Goal: Ask a question: Seek information or help from site administrators or community

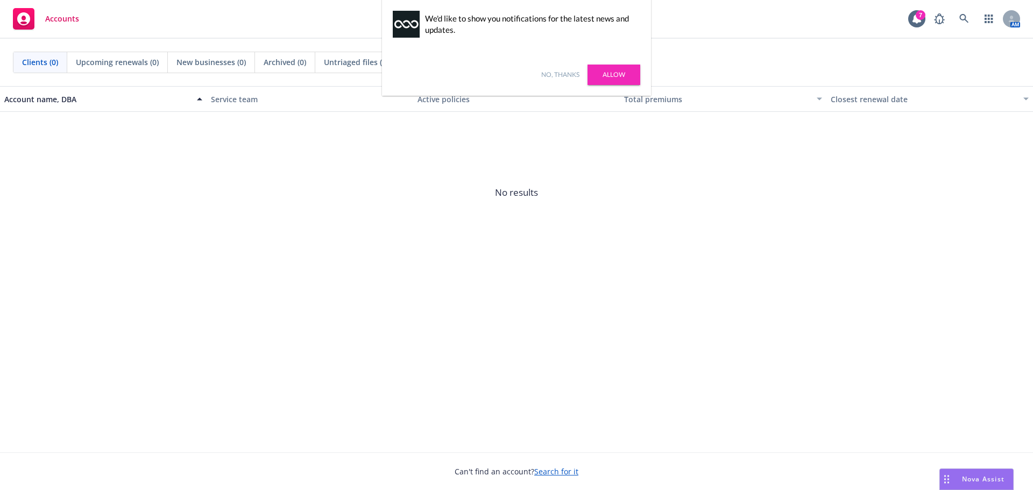
click at [634, 76] on link "Allow" at bounding box center [613, 75] width 53 height 20
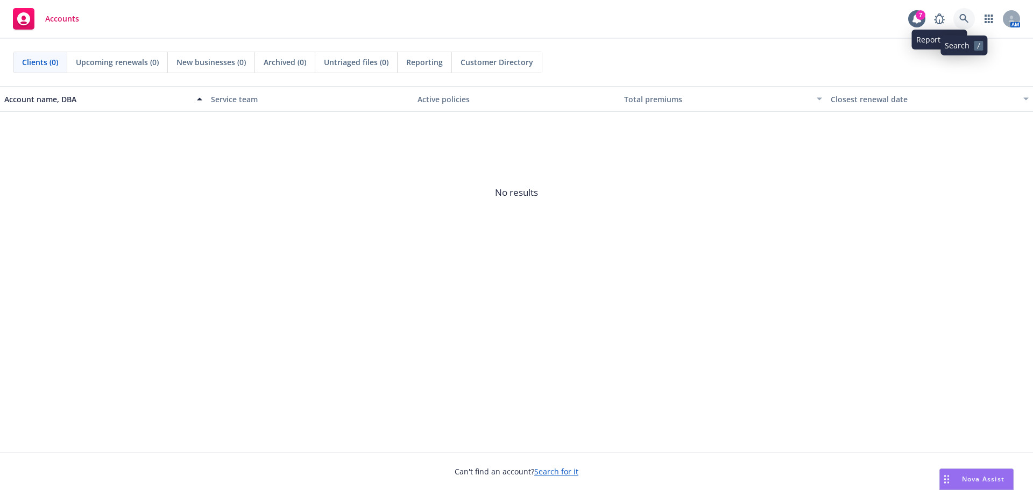
click at [967, 22] on icon at bounding box center [963, 18] width 9 height 9
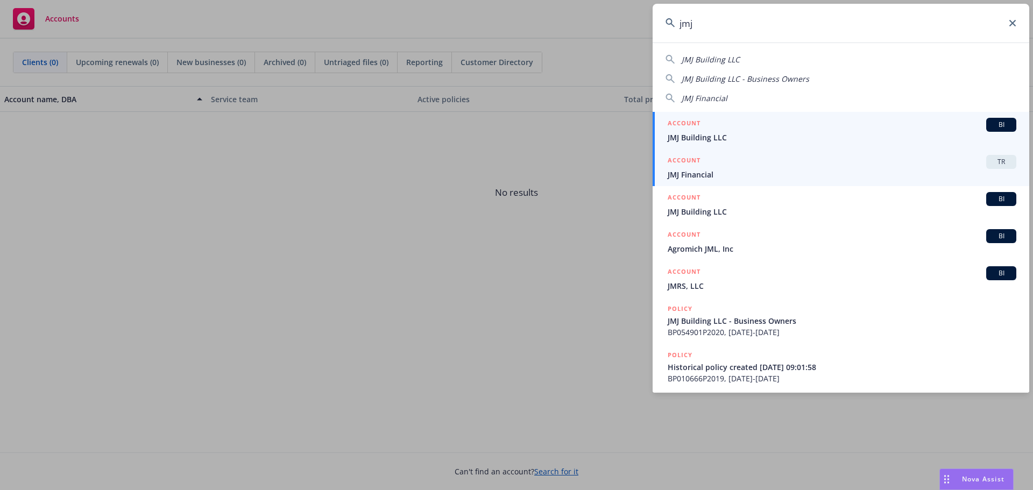
type input "jmj"
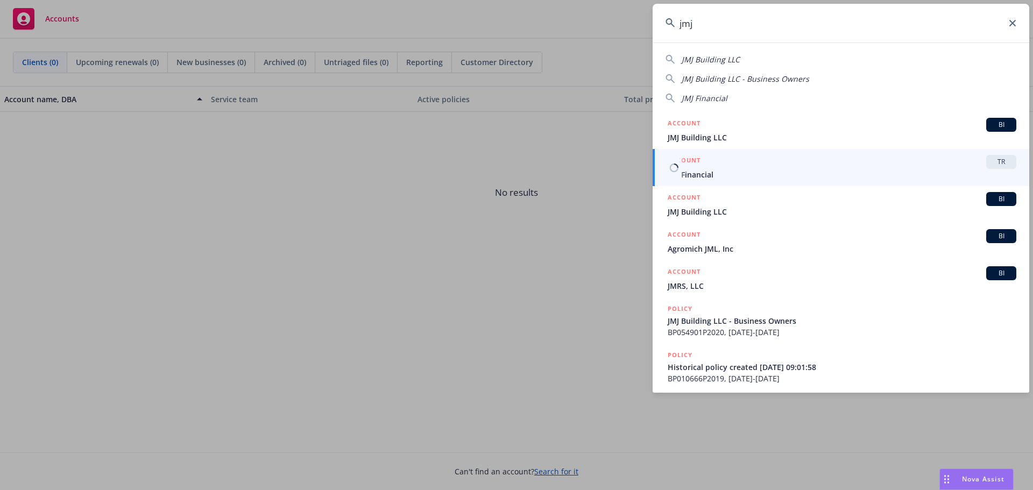
click at [710, 169] on span "JMJ Financial" at bounding box center [842, 174] width 349 height 11
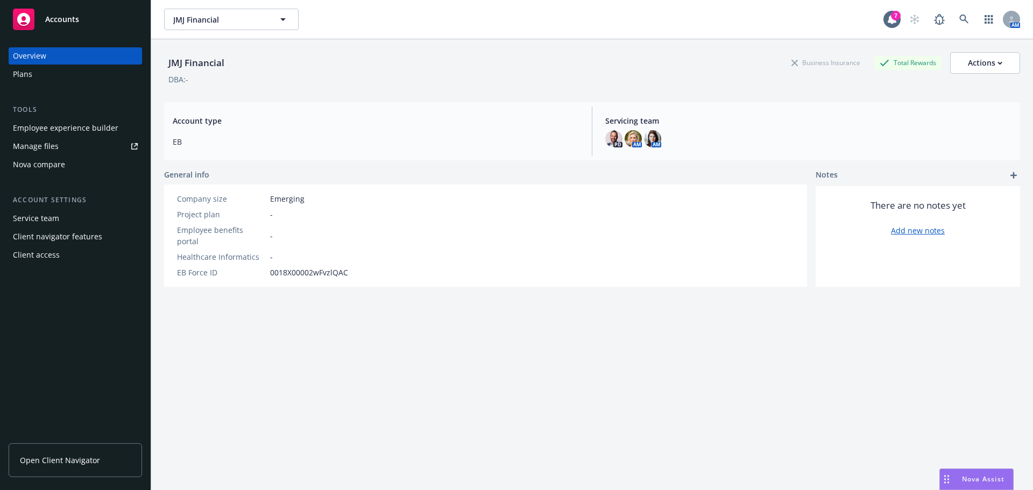
click at [24, 76] on div "Plans" at bounding box center [22, 74] width 19 height 17
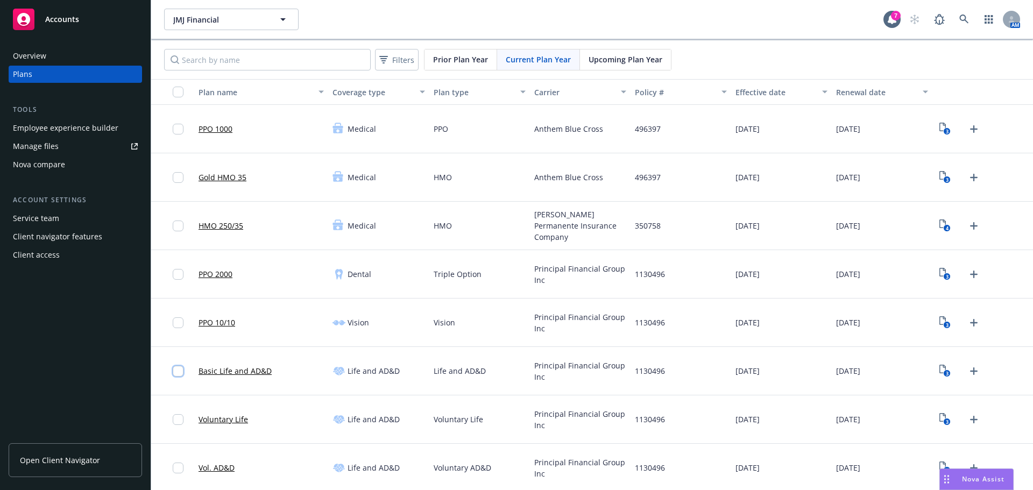
click at [178, 370] on input "checkbox" at bounding box center [178, 371] width 11 height 11
click at [939, 416] on icon "View Plan Documents" at bounding box center [942, 417] width 6 height 9
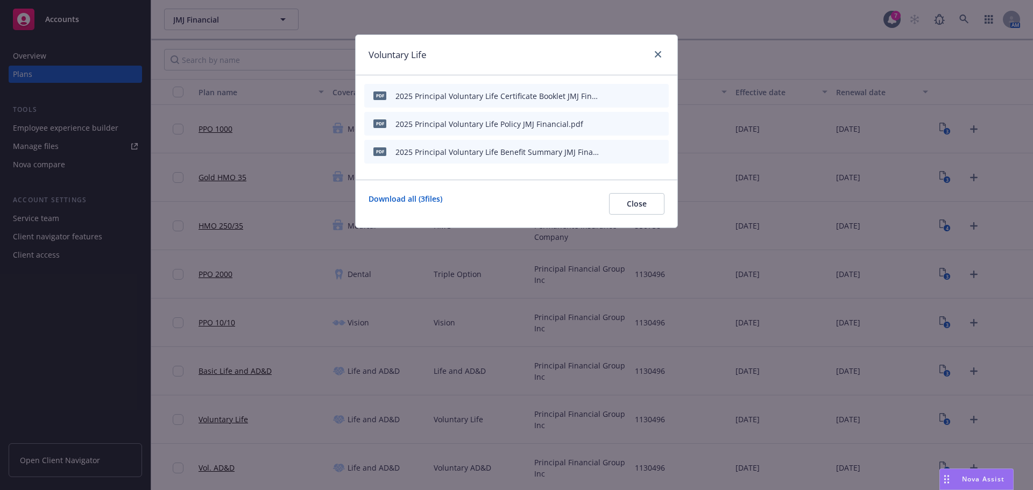
click at [621, 124] on icon "download file" at bounding box center [623, 123] width 9 height 9
click at [621, 95] on icon "download file" at bounding box center [623, 95] width 9 height 9
click at [953, 479] on div "Nova Assist" at bounding box center [983, 478] width 60 height 9
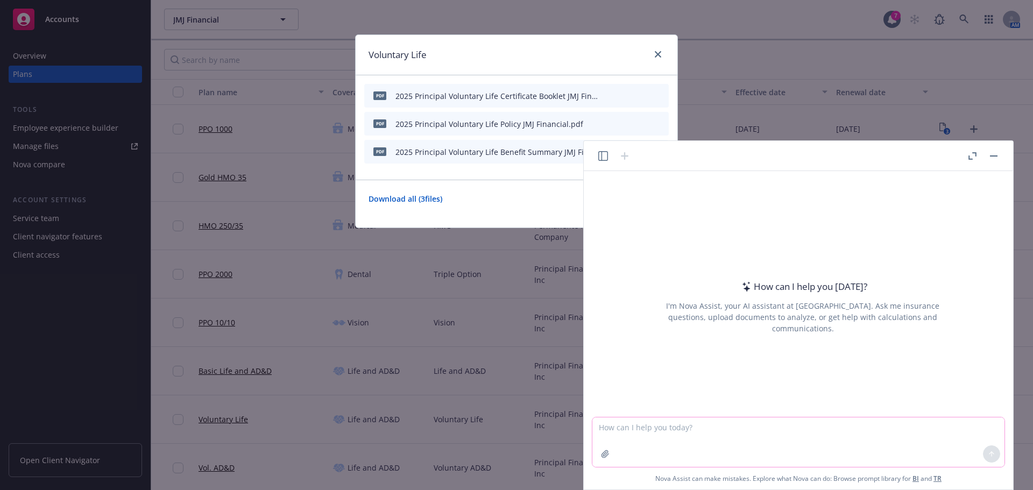
click at [607, 450] on icon "button" at bounding box center [605, 454] width 9 height 9
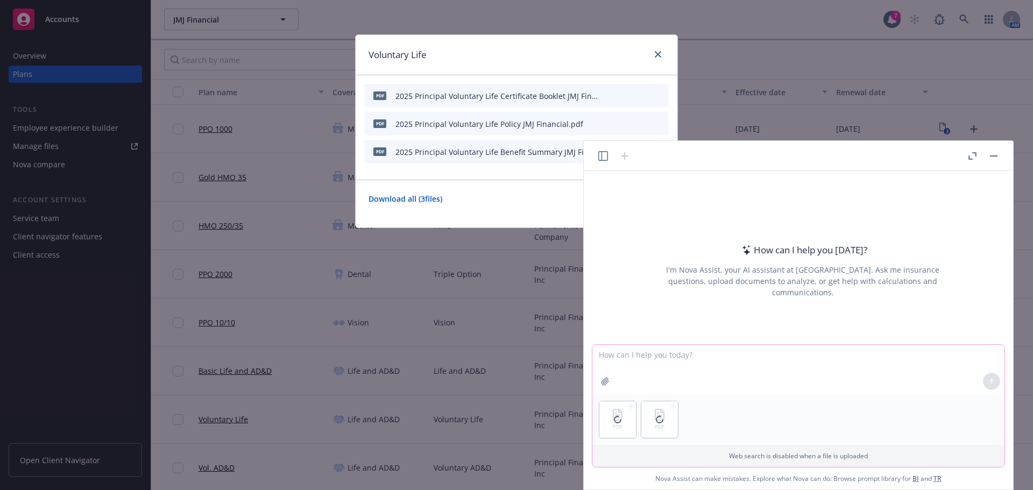
click at [623, 361] on textarea at bounding box center [798, 369] width 412 height 49
type textarea "Hi can you review the attached documents and tell me what the rule for rehires …"
click at [992, 380] on icon at bounding box center [992, 382] width 8 height 8
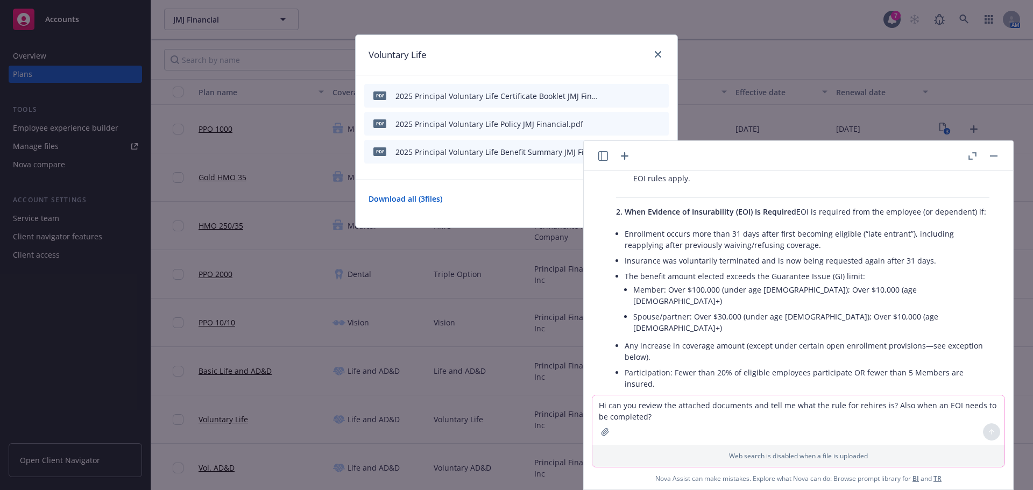
scroll to position [278, 0]
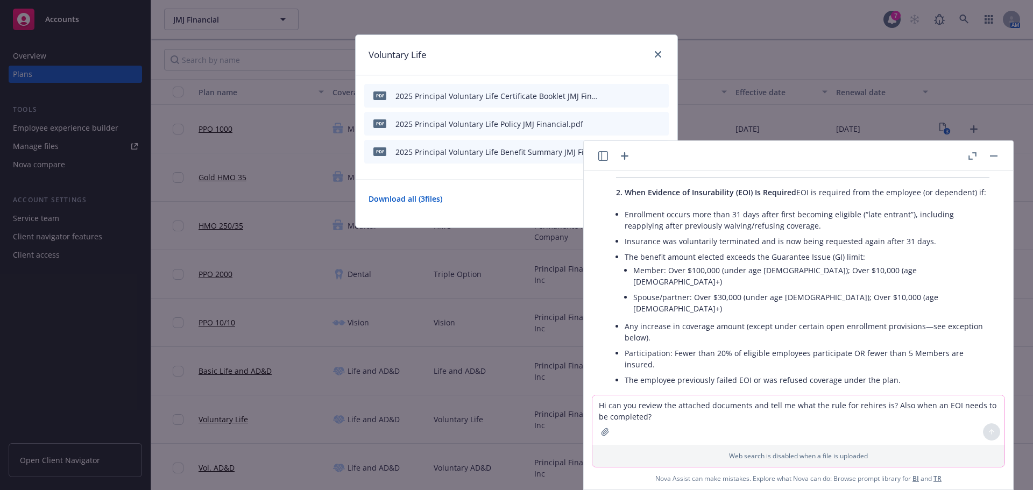
click at [707, 372] on li "The employee previously failed EOI or was refused coverage under the plan." at bounding box center [807, 380] width 365 height 16
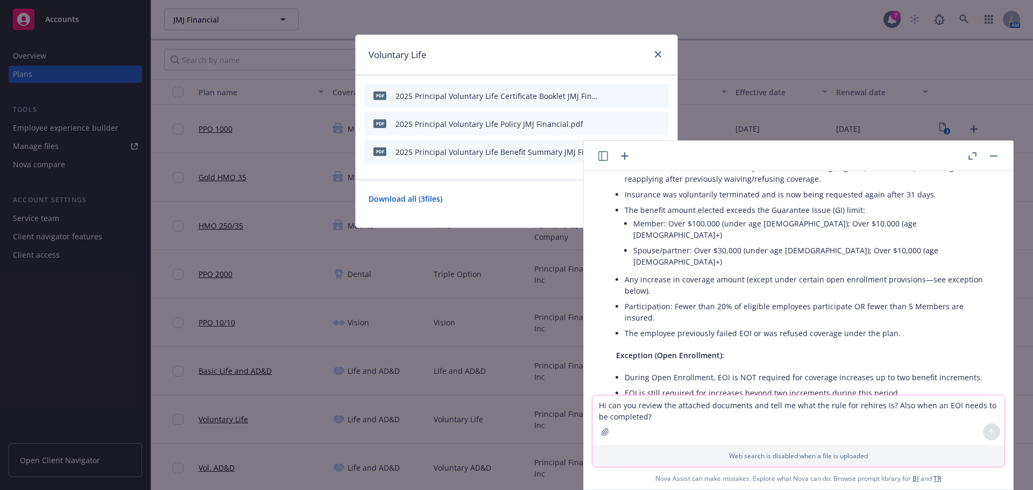
scroll to position [385, 0]
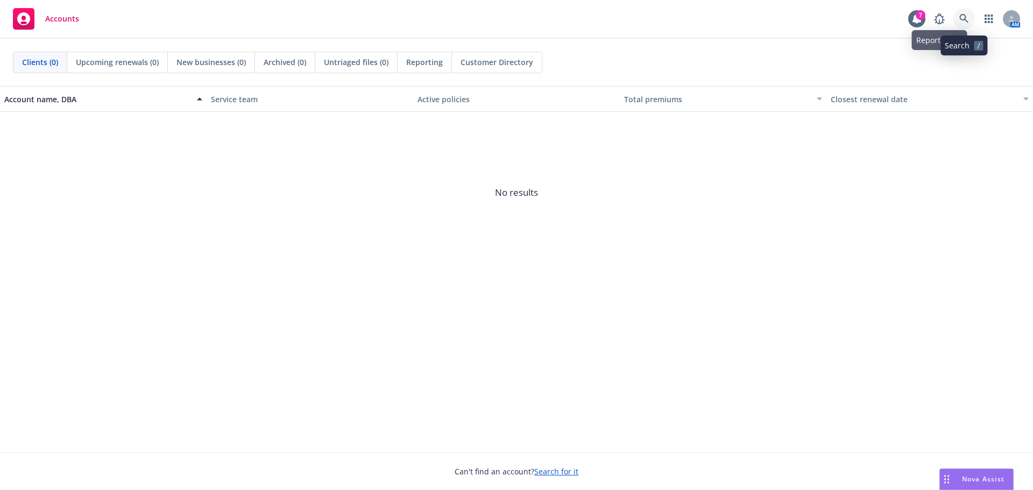
click at [968, 17] on icon at bounding box center [964, 19] width 10 height 10
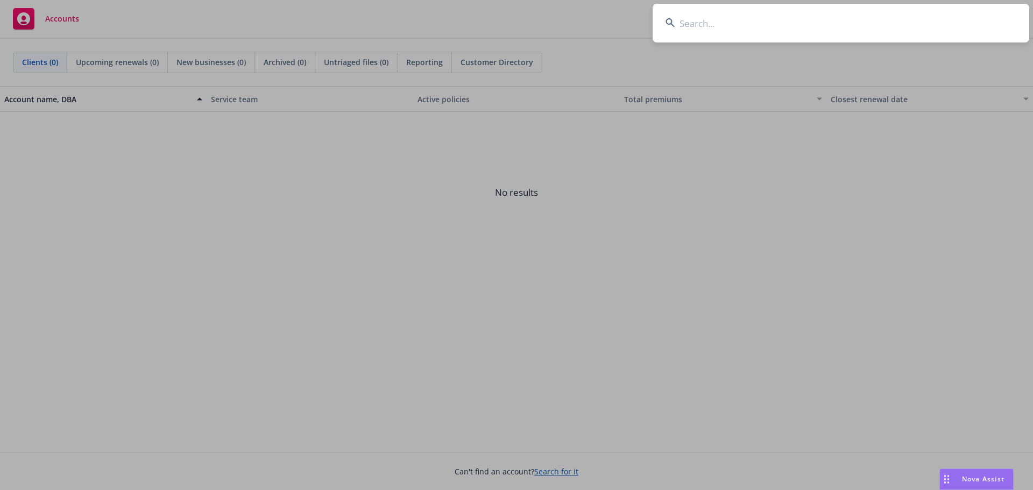
click at [736, 31] on input at bounding box center [840, 23] width 377 height 39
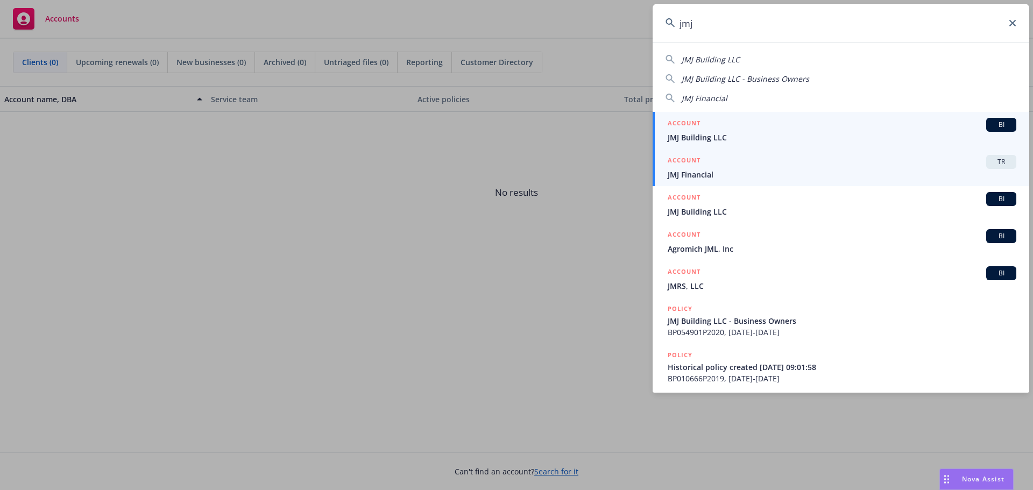
type input "jmj"
click at [690, 178] on span "JMJ Financial" at bounding box center [842, 174] width 349 height 11
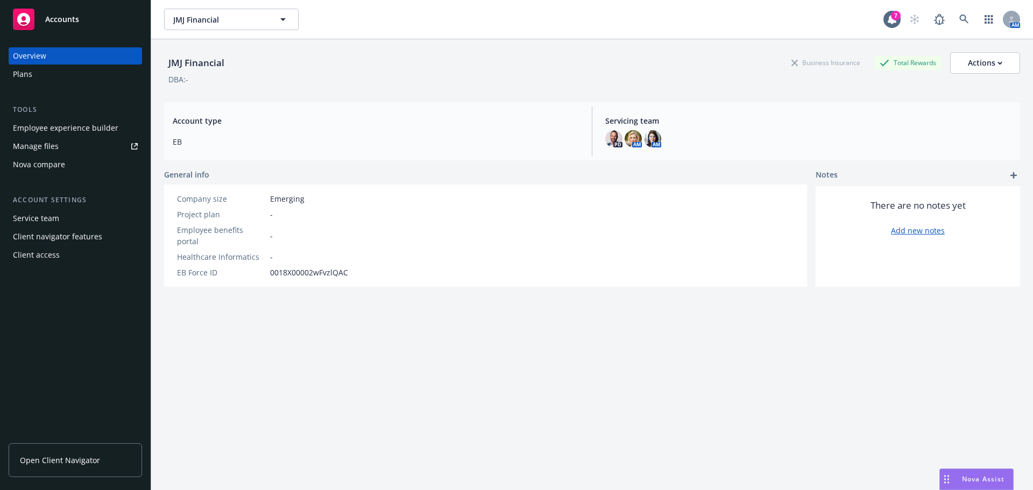
click at [956, 473] on div "Nova Assist" at bounding box center [976, 479] width 73 height 20
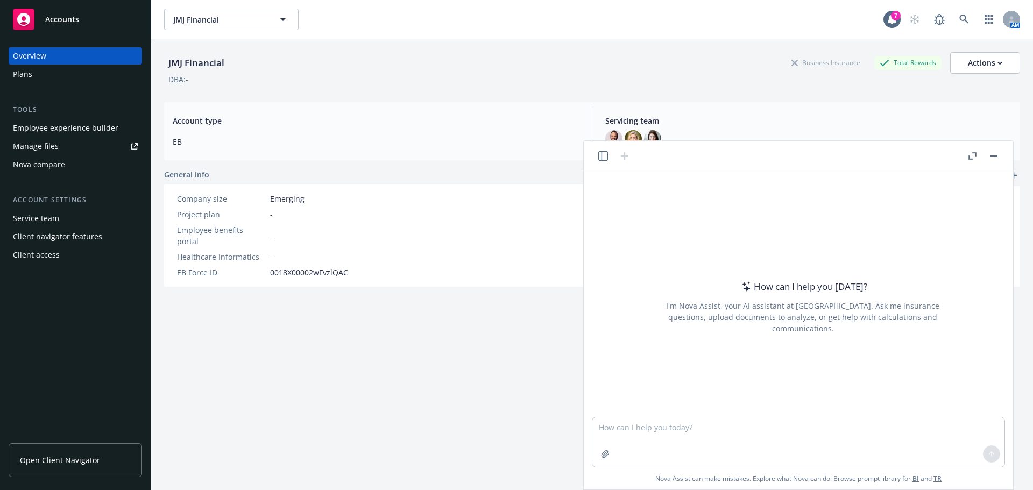
click at [602, 154] on icon "button" at bounding box center [603, 156] width 10 height 10
click at [508, 320] on button "Review of Rehire Rules and EOI Requirements" at bounding box center [519, 313] width 111 height 29
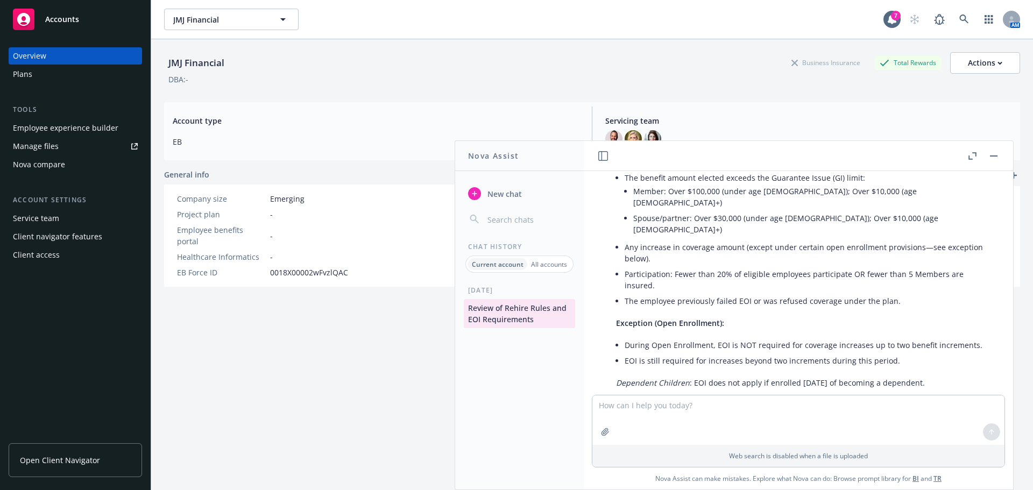
scroll to position [439, 0]
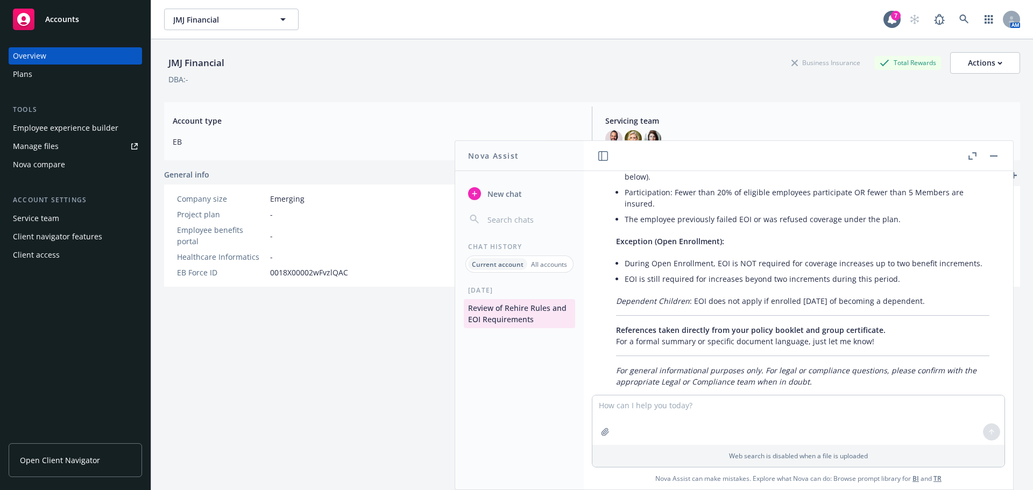
click at [301, 329] on div "JMJ Financial Business Insurance Total Rewards Actions DBA: - Account type EB S…" at bounding box center [592, 277] width 856 height 477
